Goal: Transaction & Acquisition: Purchase product/service

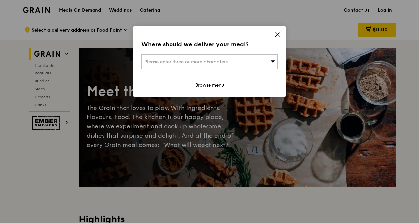
click at [280, 35] on icon at bounding box center [277, 35] width 6 height 6
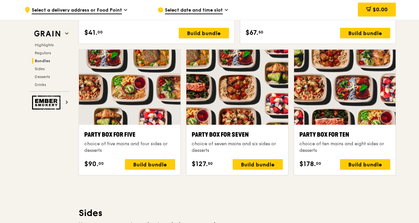
scroll to position [1322, 0]
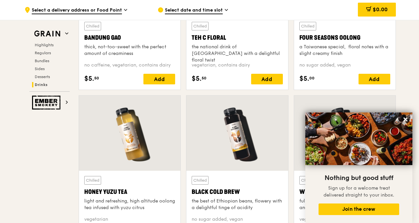
drag, startPoint x: 69, startPoint y: 169, endPoint x: 65, endPoint y: 71, distance: 97.9
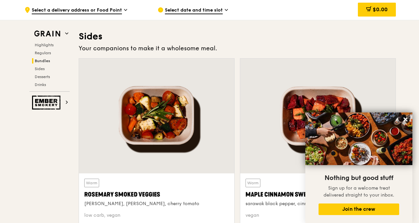
click at [38, 61] on span "Bundles" at bounding box center [43, 60] width 16 height 5
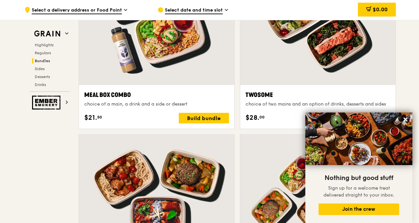
scroll to position [1042, 0]
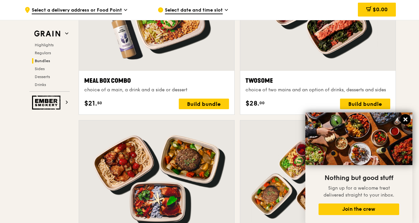
click at [404, 117] on icon at bounding box center [405, 119] width 6 height 6
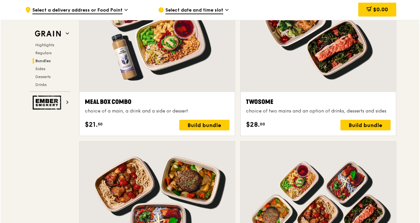
scroll to position [1009, 0]
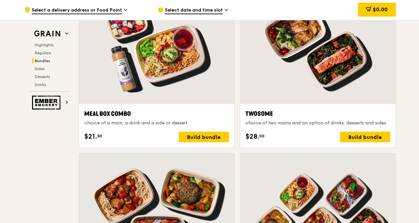
click at [339, 109] on div "Twosome" at bounding box center [317, 113] width 145 height 9
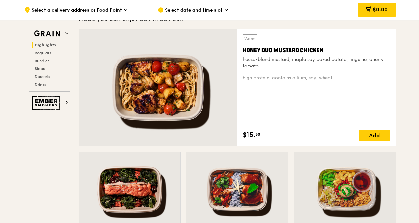
scroll to position [481, 0]
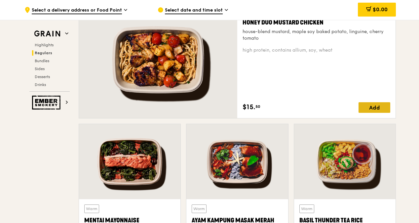
click at [374, 110] on div "Add" at bounding box center [374, 107] width 32 height 11
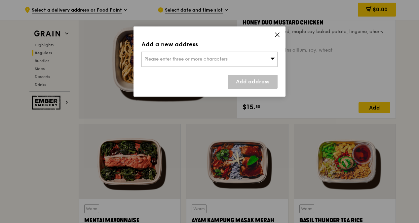
click at [274, 65] on div "Please enter three or more characters" at bounding box center [209, 59] width 136 height 15
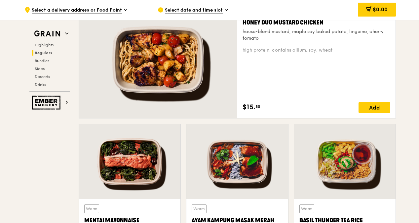
scroll to position [415, 0]
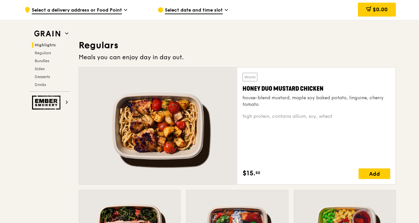
click at [280, 89] on div "Honey Duo Mustard Chicken" at bounding box center [317, 88] width 148 height 9
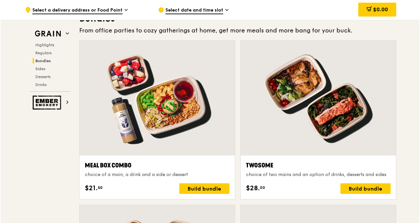
scroll to position [943, 0]
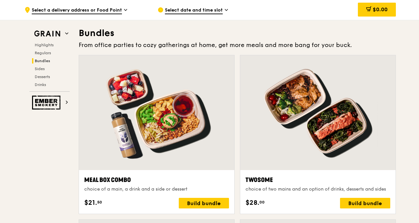
click at [184, 149] on div at bounding box center [156, 112] width 155 height 115
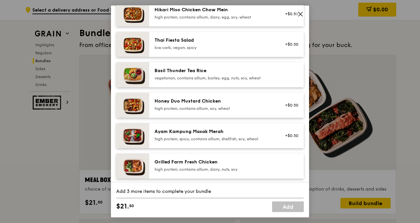
scroll to position [132, 0]
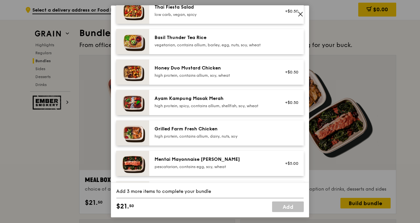
click at [215, 78] on div "high protein, contains allium, soy, wheat" at bounding box center [214, 75] width 119 height 5
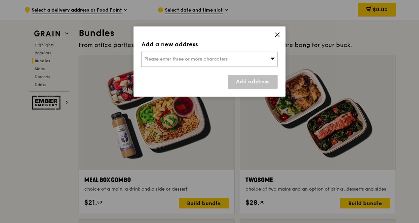
click at [275, 33] on icon at bounding box center [277, 35] width 6 height 6
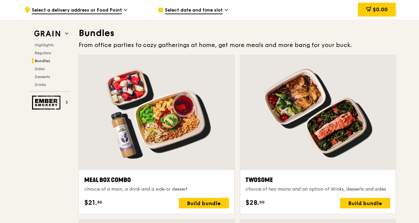
click at [199, 153] on div at bounding box center [156, 112] width 155 height 115
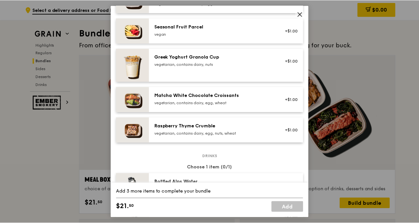
scroll to position [529, 0]
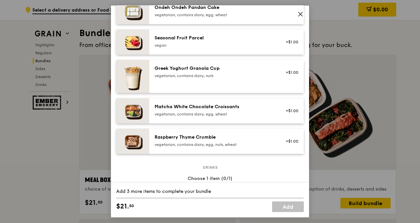
click at [208, 78] on div "vegetarian, contains dairy, nuts" at bounding box center [214, 75] width 119 height 5
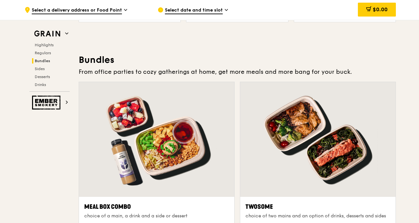
scroll to position [910, 0]
